Goal: Task Accomplishment & Management: Complete application form

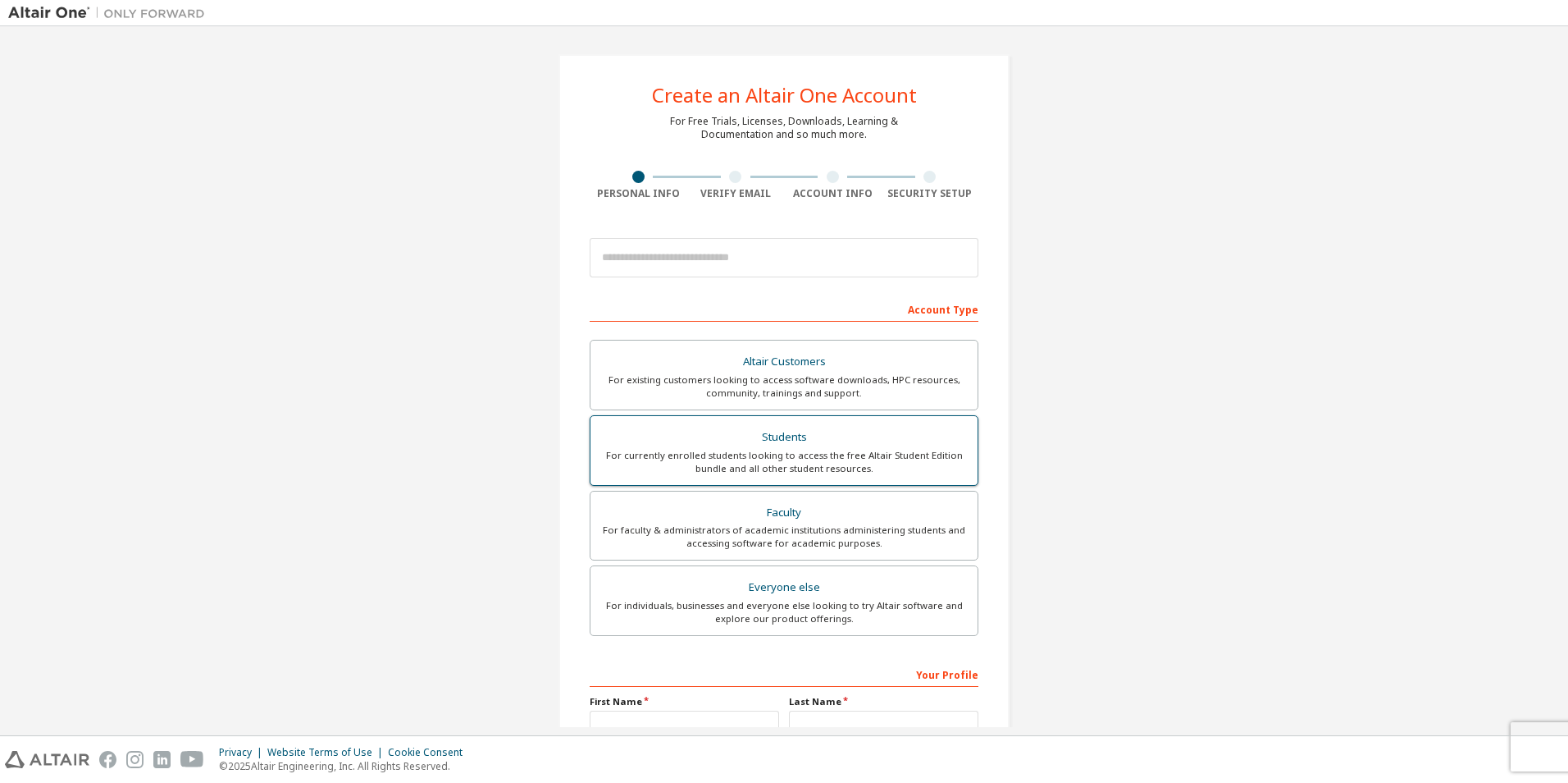
click at [858, 437] on div "Students" at bounding box center [784, 437] width 367 height 23
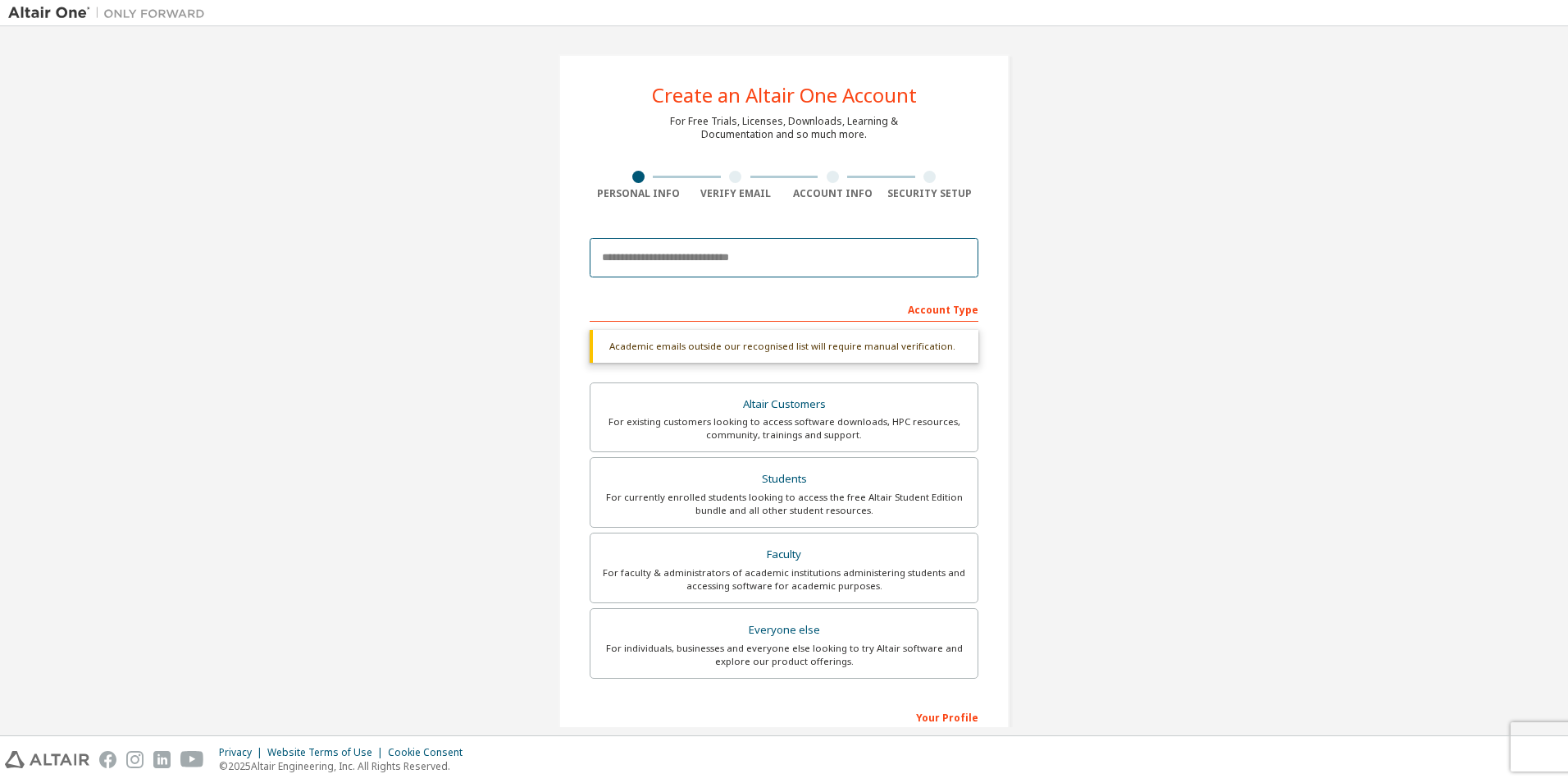
click at [858, 257] on input "email" at bounding box center [784, 257] width 389 height 39
type input "**********"
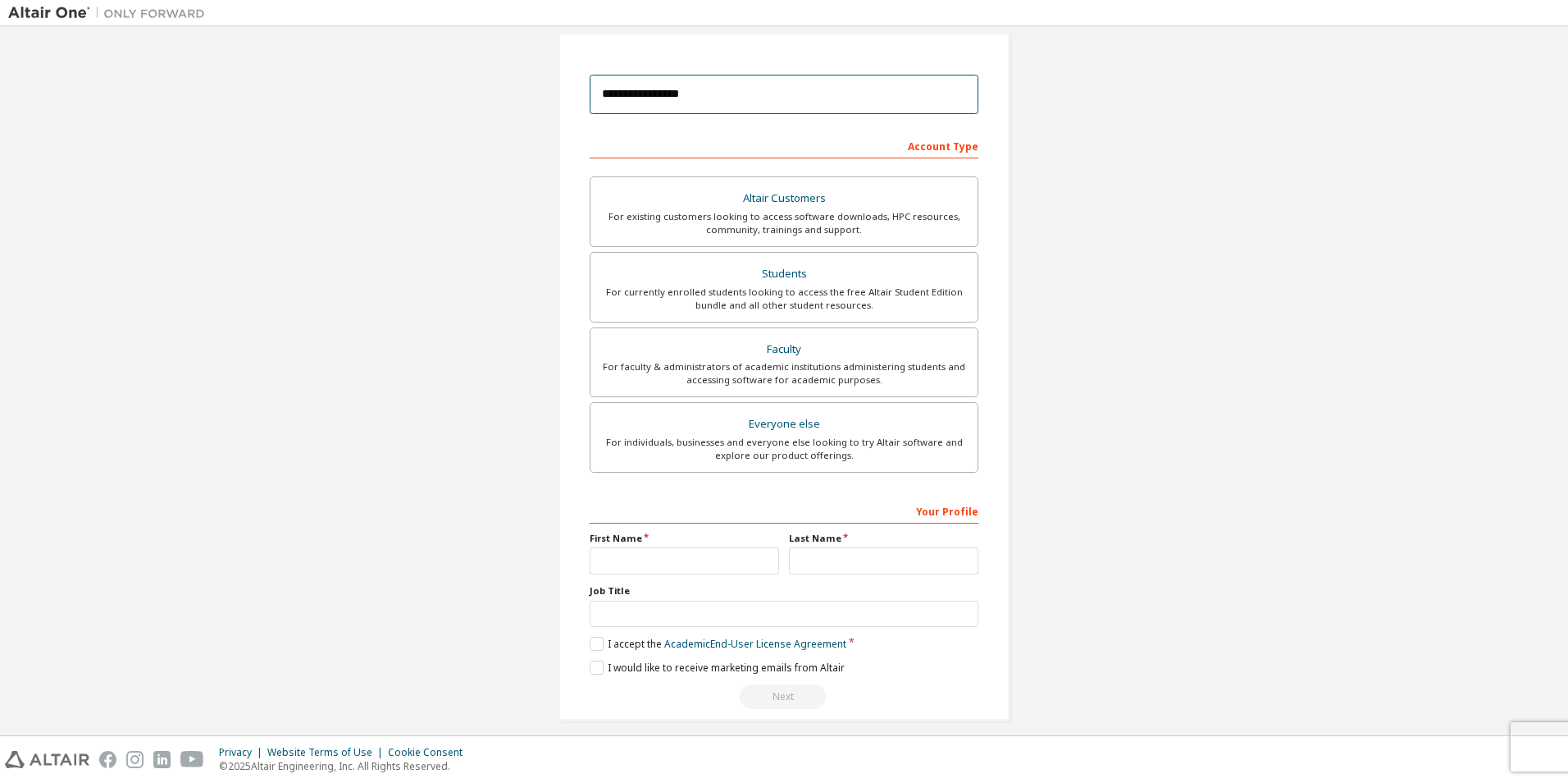
scroll to position [176, 0]
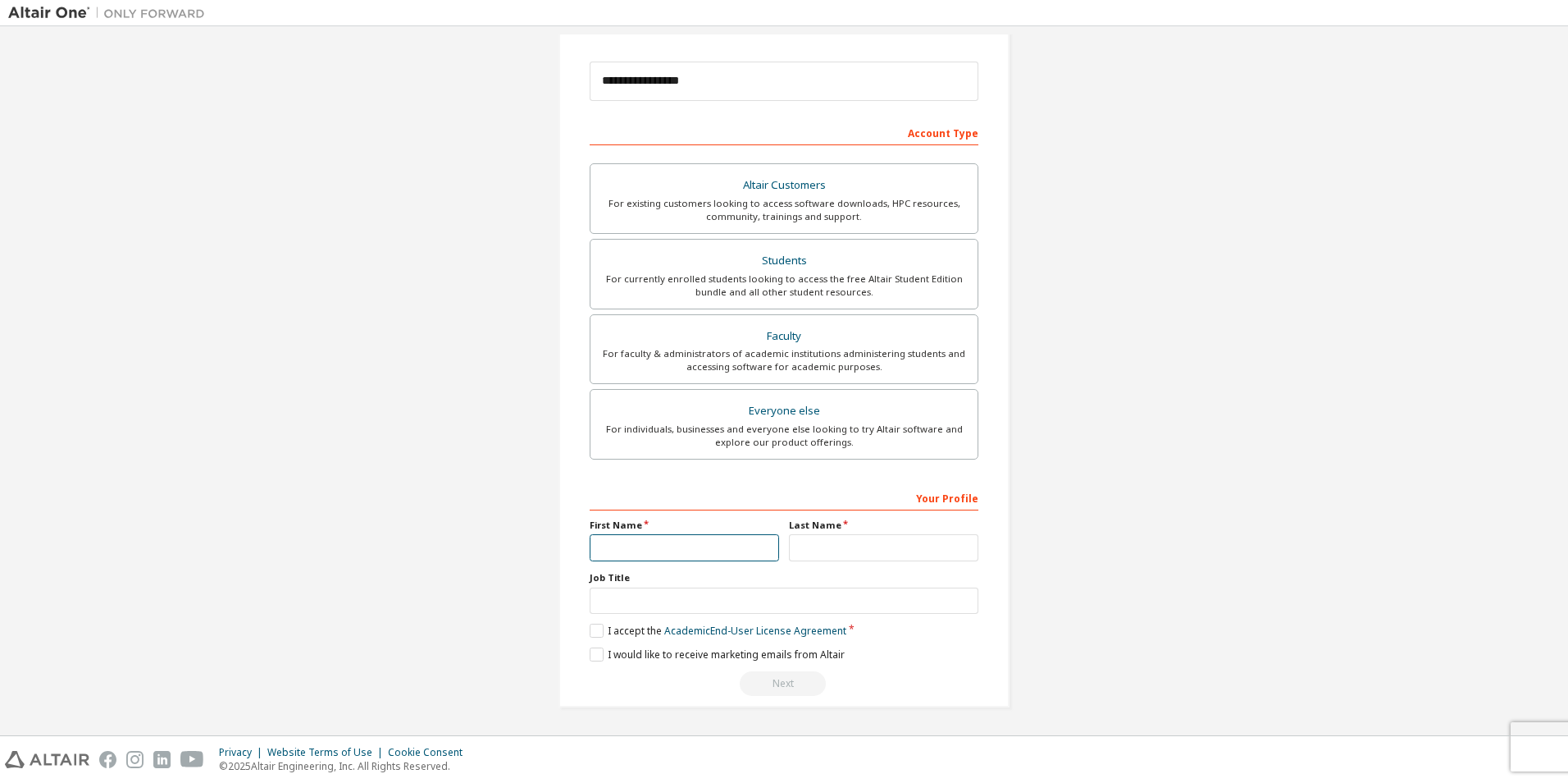
click at [731, 558] on input "text" at bounding box center [684, 548] width 189 height 27
type input "*******"
type input "****"
click at [688, 605] on input "text" at bounding box center [784, 601] width 389 height 27
type input "*******"
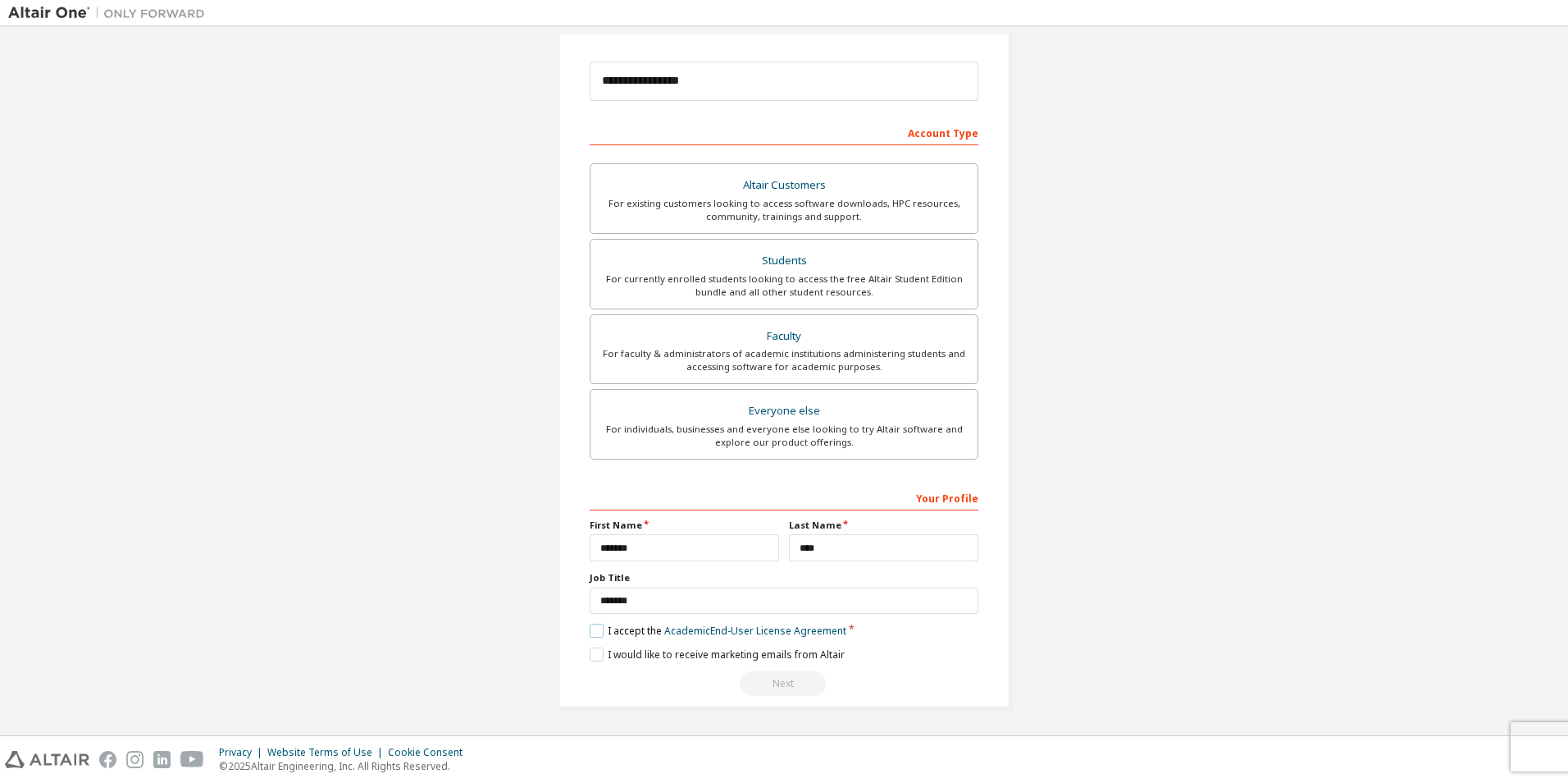
click at [590, 635] on label "I accept the Academic End-User License Agreement" at bounding box center [718, 630] width 257 height 14
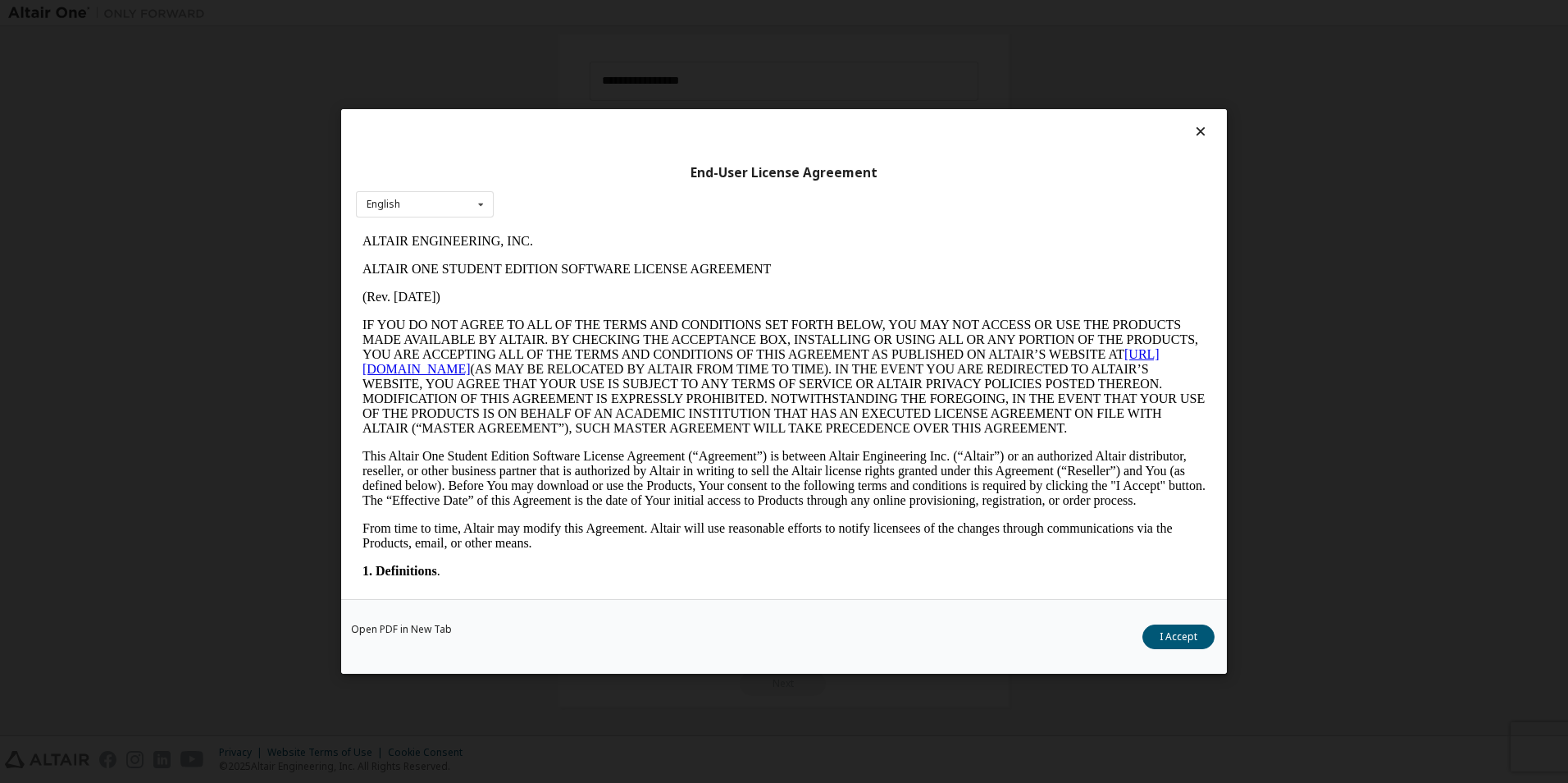
scroll to position [0, 0]
click at [1173, 640] on button "I Accept" at bounding box center [1178, 637] width 72 height 25
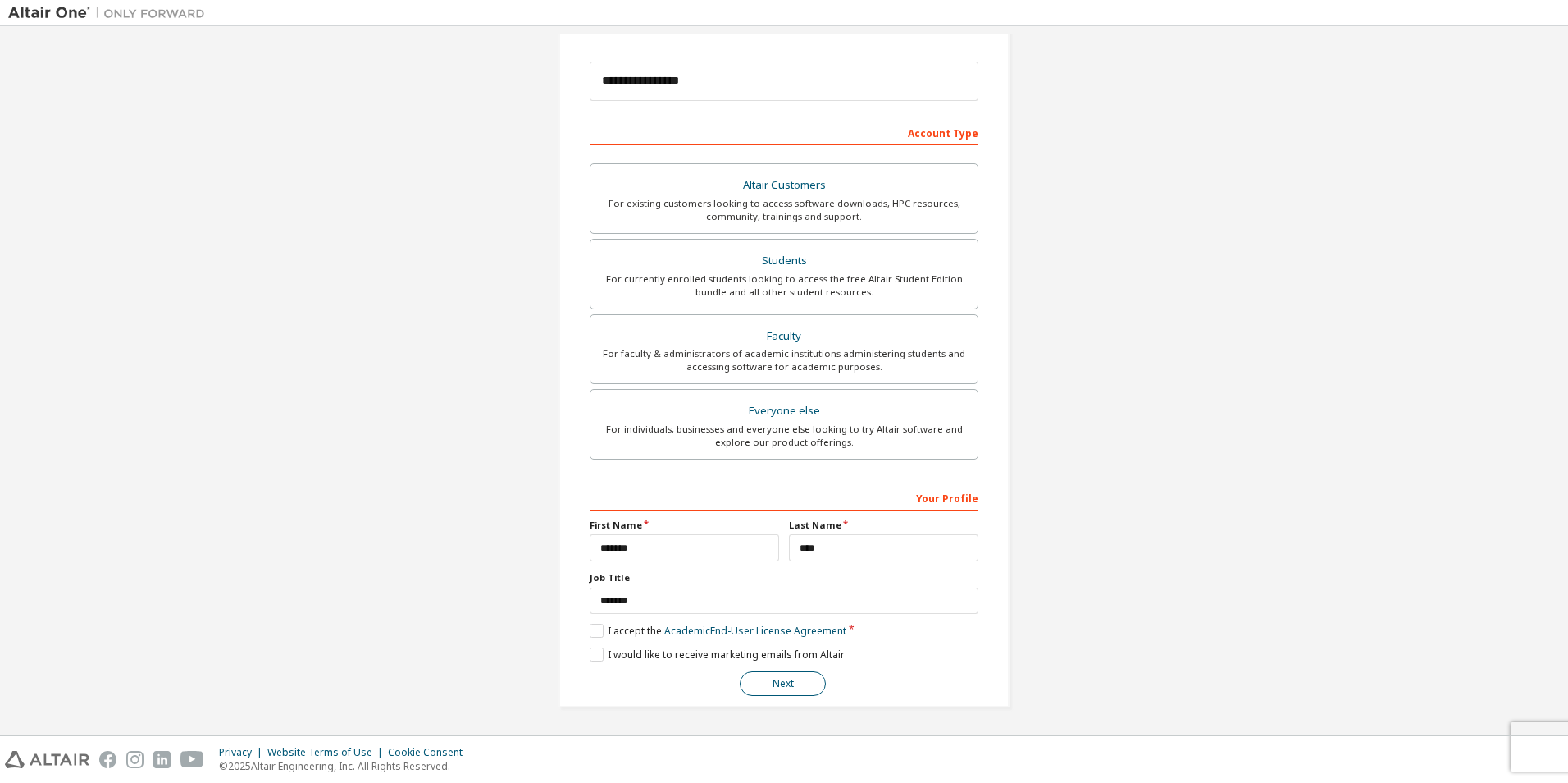
click at [794, 690] on button "Next" at bounding box center [783, 683] width 86 height 25
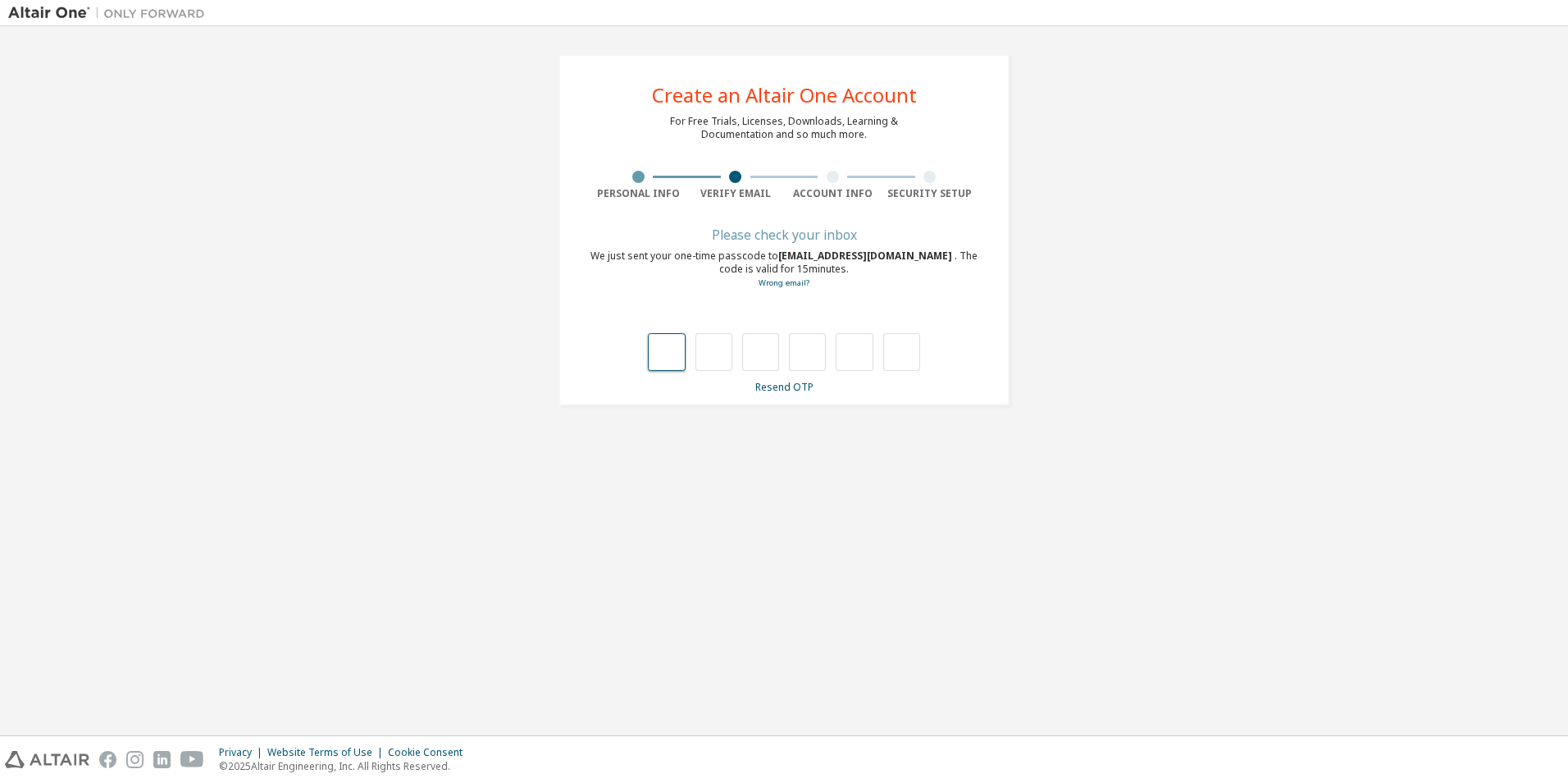
type input "*"
click at [773, 363] on input "*" at bounding box center [761, 352] width 37 height 37
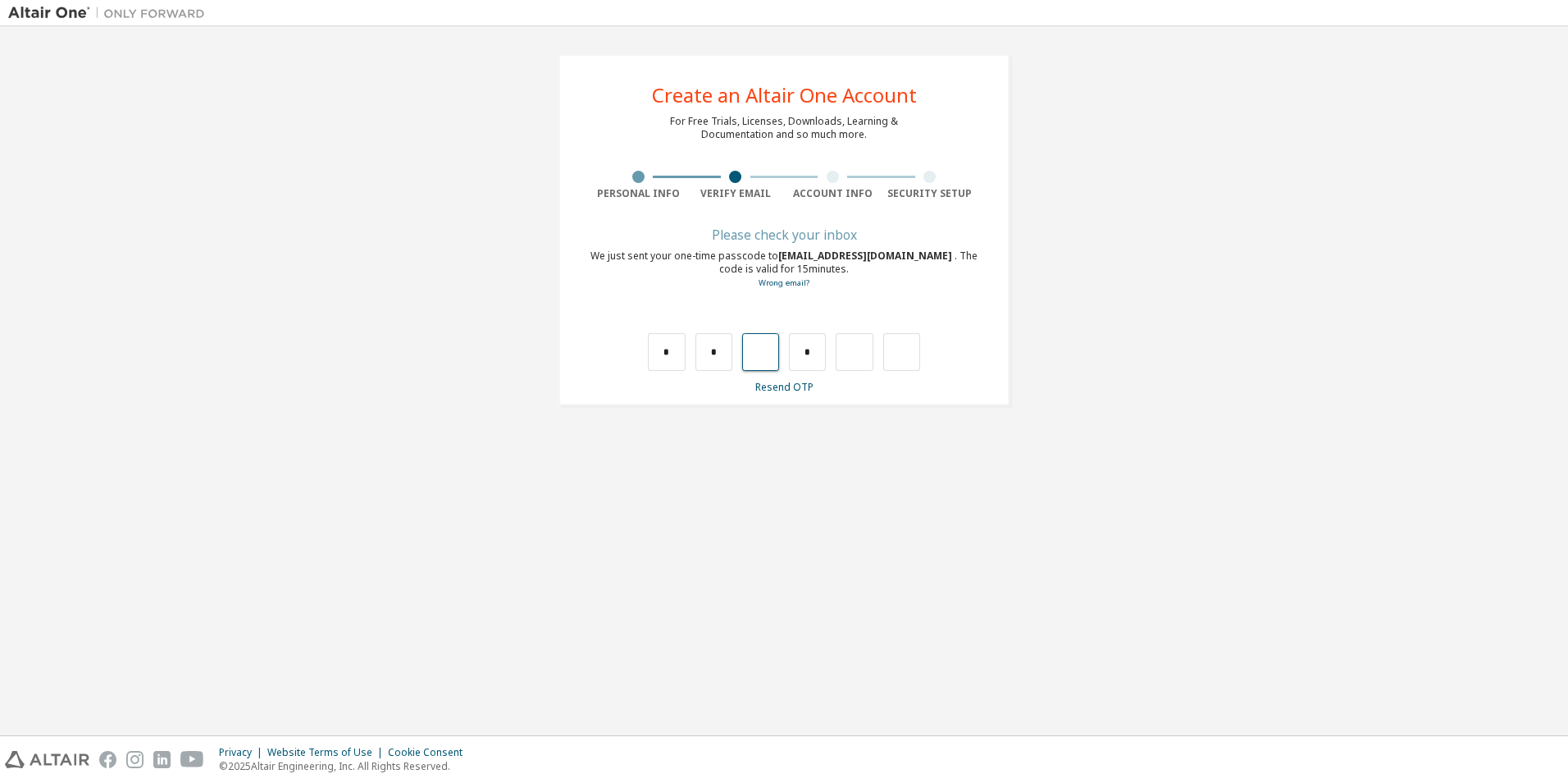
click at [772, 363] on input "text" at bounding box center [761, 352] width 37 height 37
type input "*"
click at [809, 363] on input "text" at bounding box center [807, 352] width 37 height 37
type input "*"
click at [807, 363] on input "*" at bounding box center [807, 352] width 37 height 37
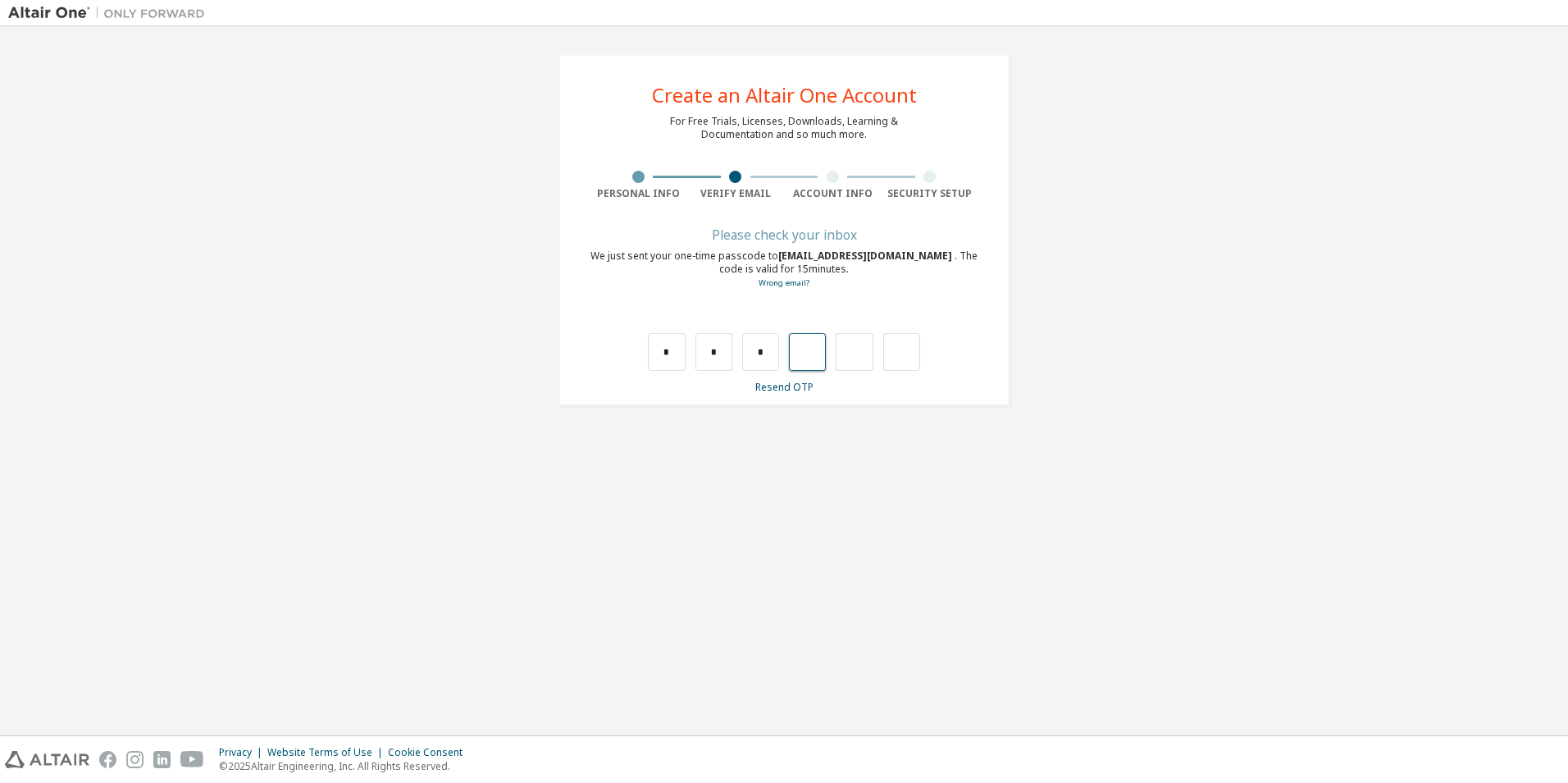
click at [807, 363] on input "text" at bounding box center [807, 352] width 37 height 37
type input "*"
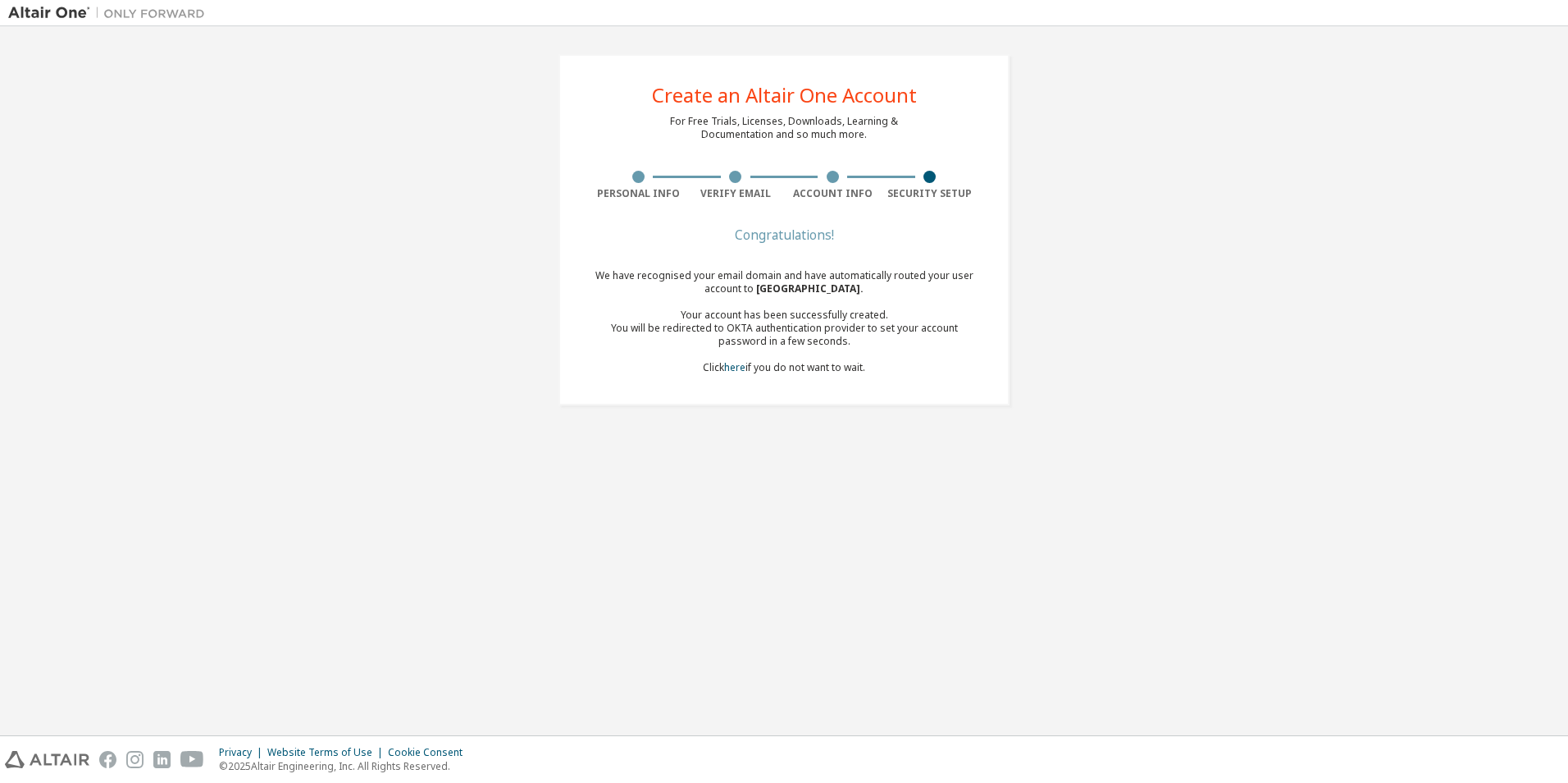
click at [807, 141] on div "For Free Trials, Licenses, Downloads, Learning & Documentation and so much more." at bounding box center [784, 128] width 228 height 26
click at [857, 92] on div "Create an Altair One Account" at bounding box center [784, 95] width 265 height 20
click at [802, 196] on div "Account Info" at bounding box center [833, 194] width 98 height 13
click at [800, 238] on div "Congratulations!" at bounding box center [784, 235] width 389 height 10
